Goal: Task Accomplishment & Management: Complete application form

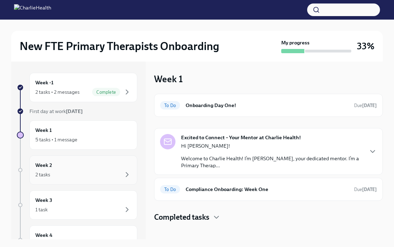
click at [87, 169] on div "Week 2 2 tasks" at bounding box center [83, 171] width 96 height 18
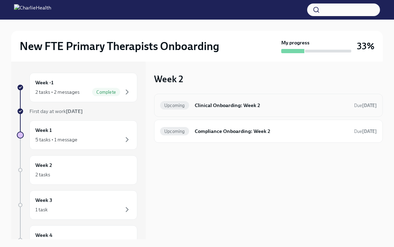
click at [215, 108] on h6 "Clinical Onboarding: Week 2" at bounding box center [272, 106] width 154 height 8
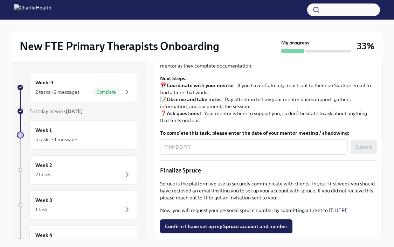
scroll to position [768, 0]
click at [251, 226] on span "Confirm I have set up my Spruce account and number" at bounding box center [226, 226] width 123 height 7
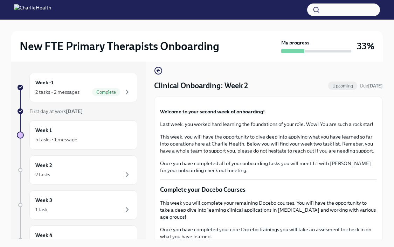
scroll to position [5, 0]
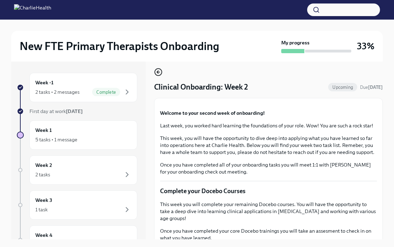
click at [155, 72] on circle "button" at bounding box center [158, 72] width 7 height 7
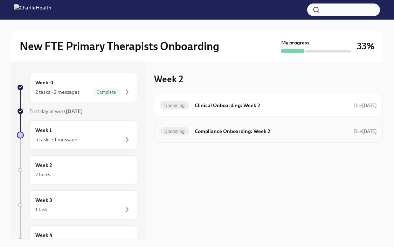
click at [204, 134] on h6 "Compliance Onboarding: Week 2" at bounding box center [272, 132] width 154 height 8
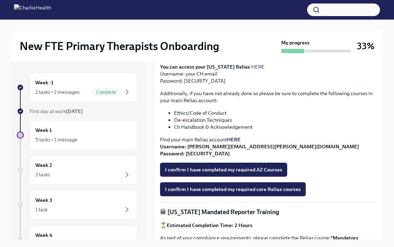
scroll to position [205, 0]
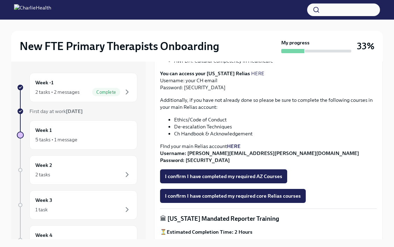
click at [237, 144] on strong "HERE" at bounding box center [234, 146] width 14 height 6
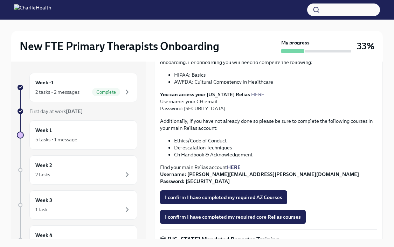
scroll to position [182, 0]
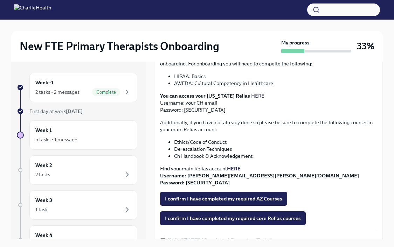
click at [251, 97] on link "HERE" at bounding box center [257, 96] width 13 height 6
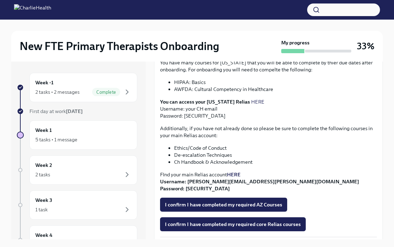
scroll to position [177, 0]
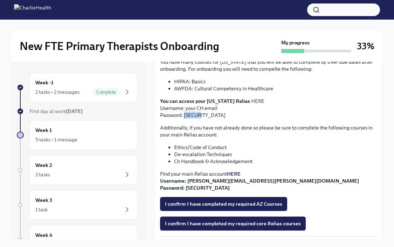
drag, startPoint x: 184, startPoint y: 114, endPoint x: 199, endPoint y: 116, distance: 14.6
click at [199, 116] on p "You can access your [US_STATE] Relias HERE Username: your CH email Password: [S…" at bounding box center [268, 108] width 217 height 21
copy p "ch1234"
click at [251, 100] on link "HERE" at bounding box center [257, 101] width 13 height 6
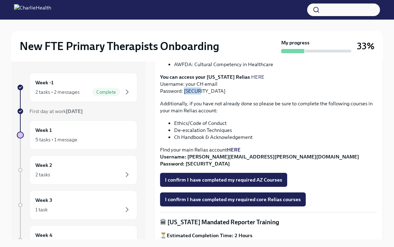
scroll to position [206, 0]
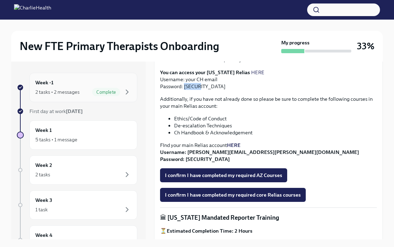
click at [87, 94] on div "2 tasks • 2 messages Complete" at bounding box center [83, 92] width 96 height 8
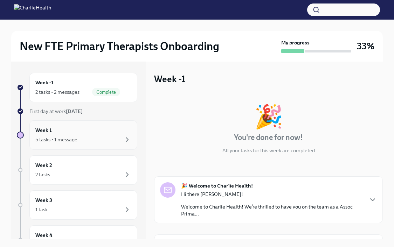
click at [87, 130] on div "Week 1 5 tasks • 1 message" at bounding box center [83, 136] width 96 height 18
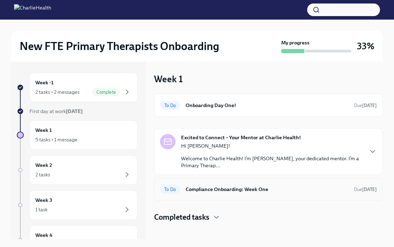
click at [228, 194] on div "To Do Compliance Onboarding: Week One Due [DATE]" at bounding box center [268, 189] width 217 height 11
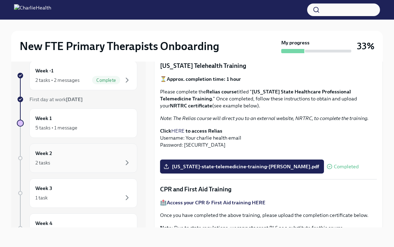
scroll to position [123, 0]
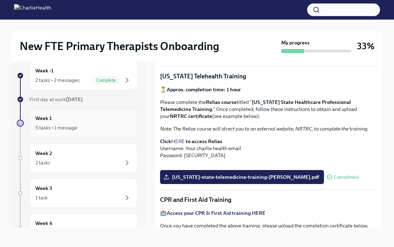
click at [108, 122] on div "Week 1 5 tasks • 1 message" at bounding box center [83, 124] width 96 height 18
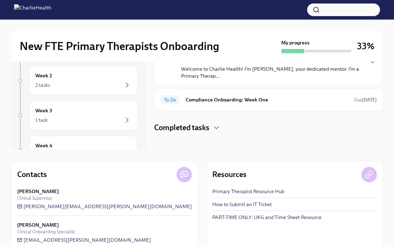
scroll to position [101, 0]
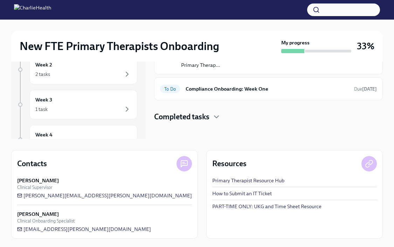
click at [213, 120] on div "Completed tasks" at bounding box center [268, 117] width 229 height 11
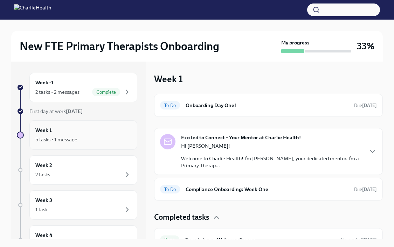
click at [81, 139] on div "5 tasks • 1 message" at bounding box center [83, 140] width 96 height 8
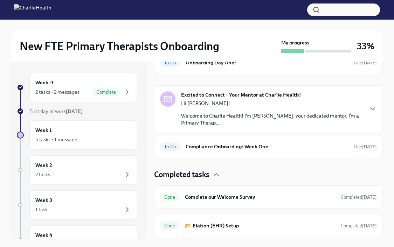
scroll to position [69, 0]
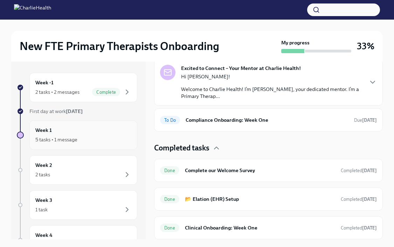
click at [86, 137] on div "5 tasks • 1 message" at bounding box center [83, 140] width 96 height 8
click at [85, 166] on div "Week 2 2 tasks" at bounding box center [83, 171] width 96 height 18
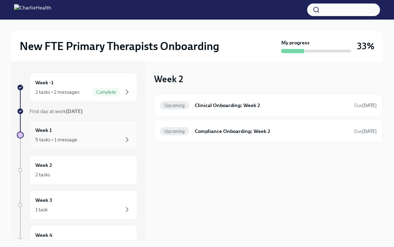
click at [89, 139] on div "5 tasks • 1 message" at bounding box center [83, 140] width 96 height 8
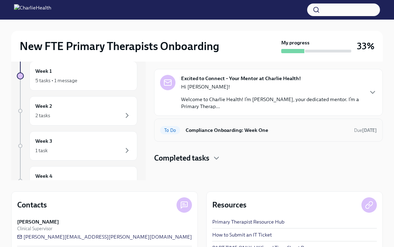
scroll to position [101, 0]
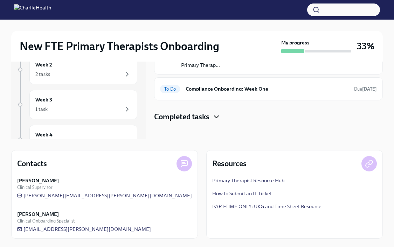
click at [217, 117] on icon "button" at bounding box center [217, 117] width 4 height 2
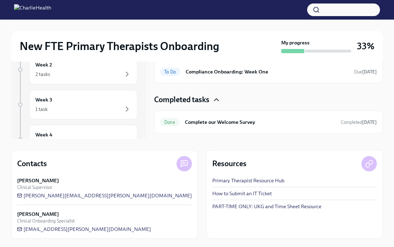
scroll to position [0, 0]
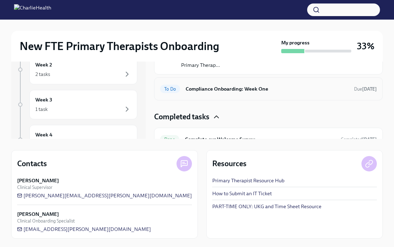
click at [240, 92] on h6 "Compliance Onboarding: Week One" at bounding box center [267, 89] width 163 height 8
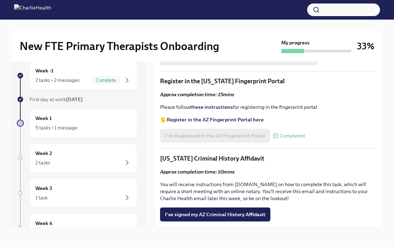
scroll to position [925, 0]
click at [99, 146] on div "Week 2 2 tasks" at bounding box center [83, 158] width 108 height 29
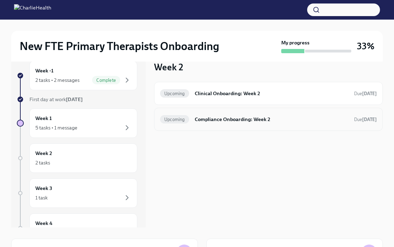
click at [223, 125] on div "Upcoming Compliance Onboarding: Week 2 Due [DATE]" at bounding box center [268, 119] width 229 height 23
click at [223, 117] on h6 "Compliance Onboarding: Week 2" at bounding box center [272, 120] width 154 height 8
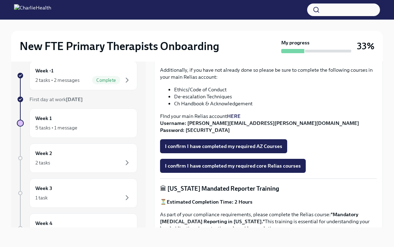
scroll to position [224, 0]
